Goal: Information Seeking & Learning: Learn about a topic

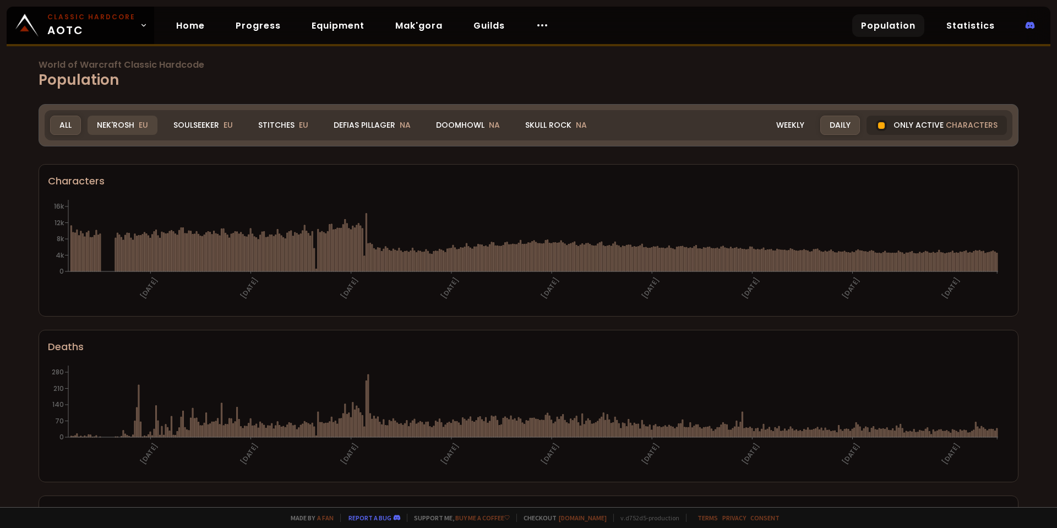
click at [129, 128] on div "Nek'Rosh EU" at bounding box center [123, 125] width 70 height 19
click at [140, 124] on span "EU" at bounding box center [143, 125] width 9 height 11
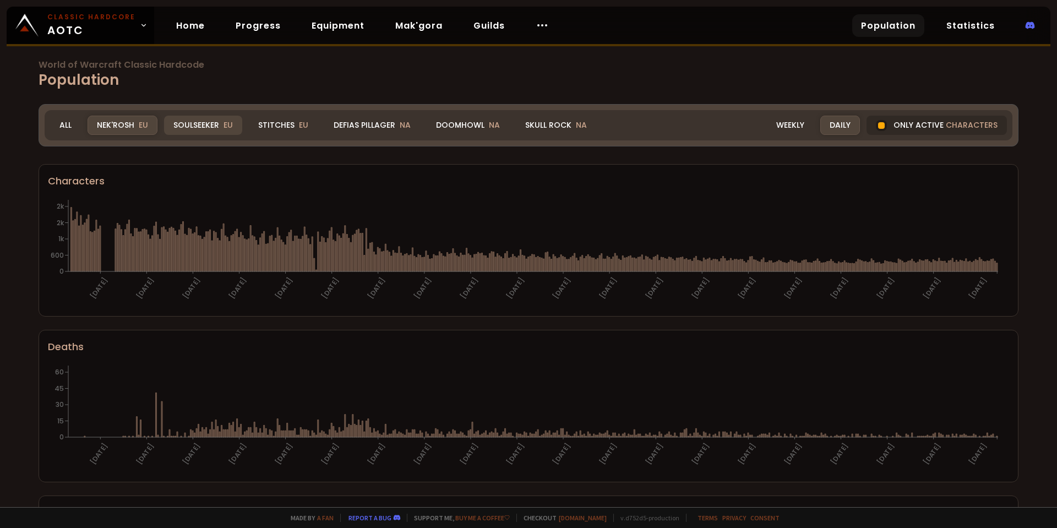
click at [194, 120] on div "Soulseeker EU" at bounding box center [203, 125] width 78 height 19
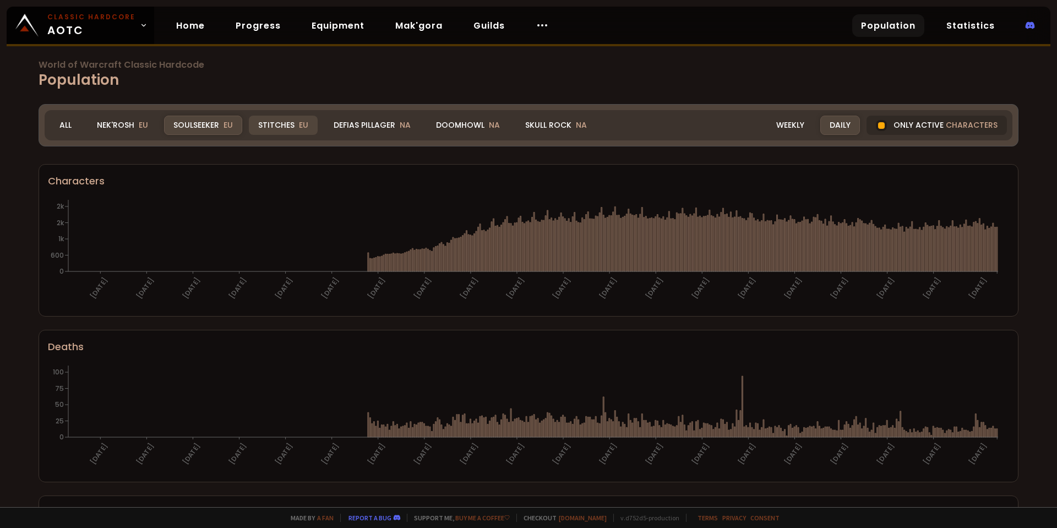
click at [277, 122] on div "Stitches EU" at bounding box center [283, 125] width 69 height 19
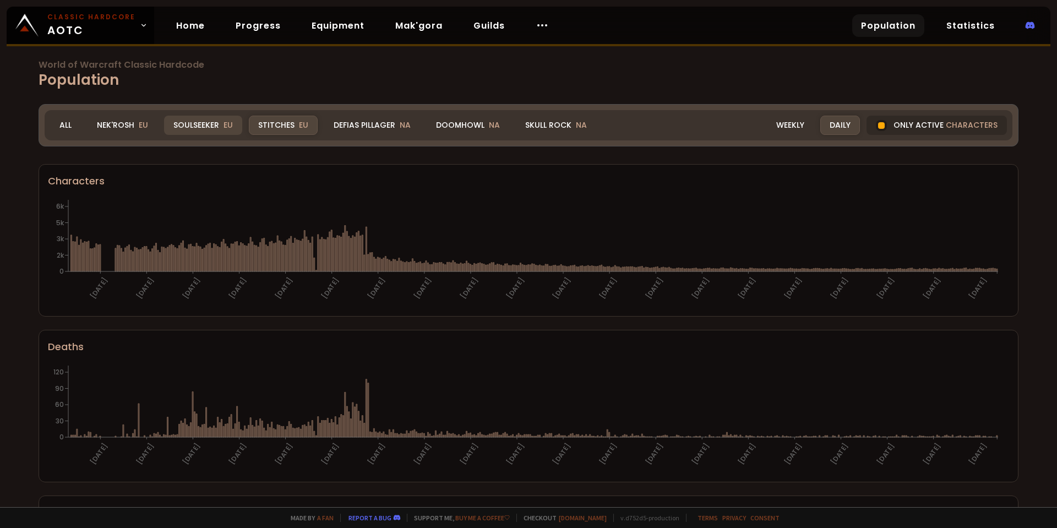
click at [218, 126] on div "Soulseeker EU" at bounding box center [203, 125] width 78 height 19
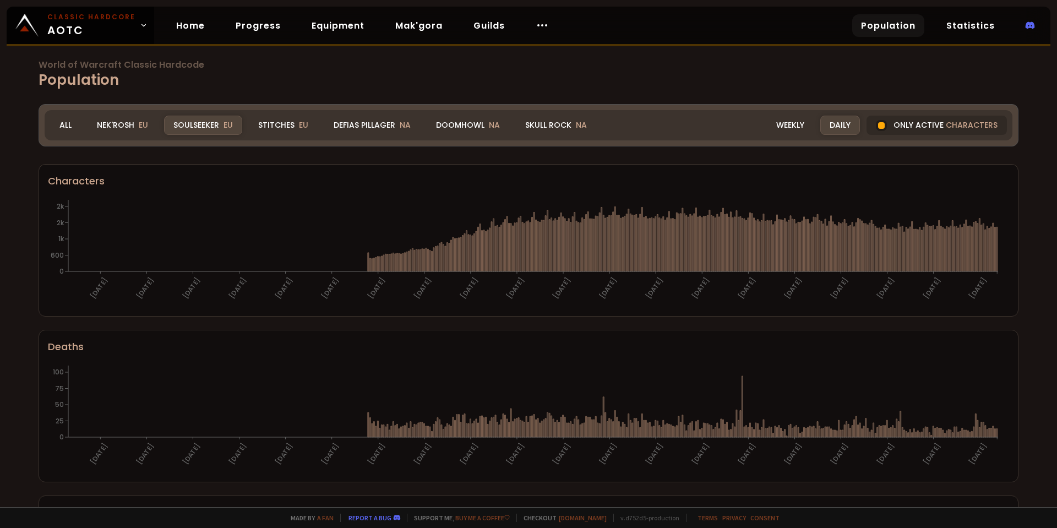
click at [939, 96] on div "World of Warcraft Classic Hardcode Population Realm Soulseeker All Nek'Rosh EU …" at bounding box center [528, 253] width 1057 height 507
